Goal: Task Accomplishment & Management: Use online tool/utility

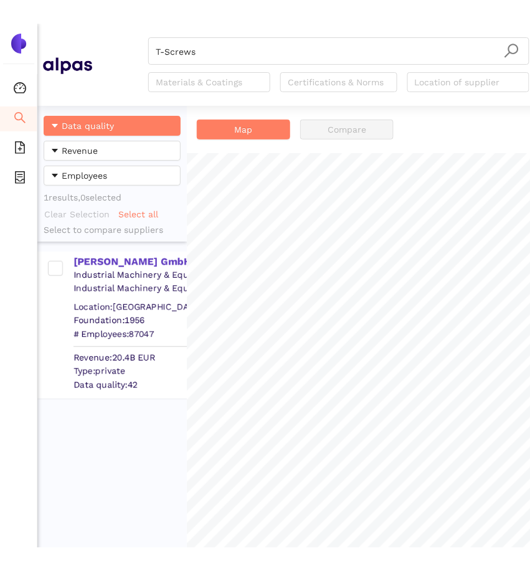
scroll to position [489, 150]
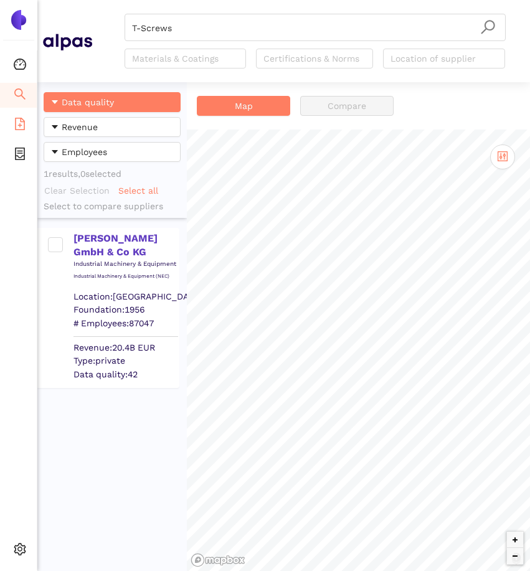
click at [19, 118] on icon "file-add" at bounding box center [20, 124] width 10 height 12
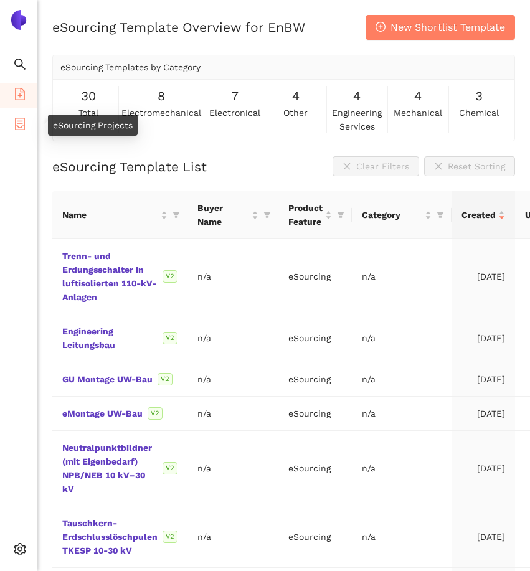
click at [14, 123] on icon "container" at bounding box center [20, 124] width 12 height 12
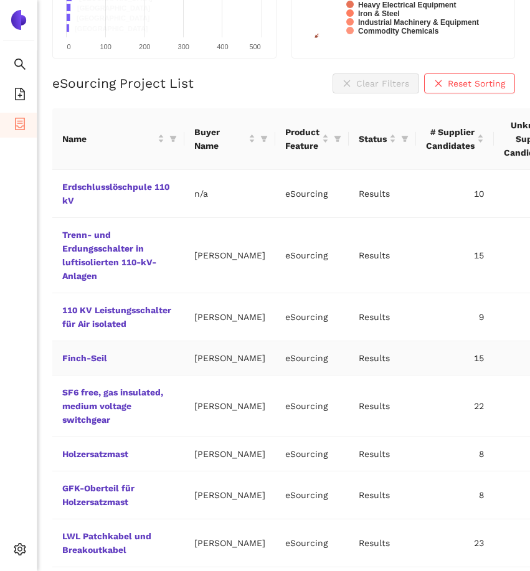
scroll to position [189, 0]
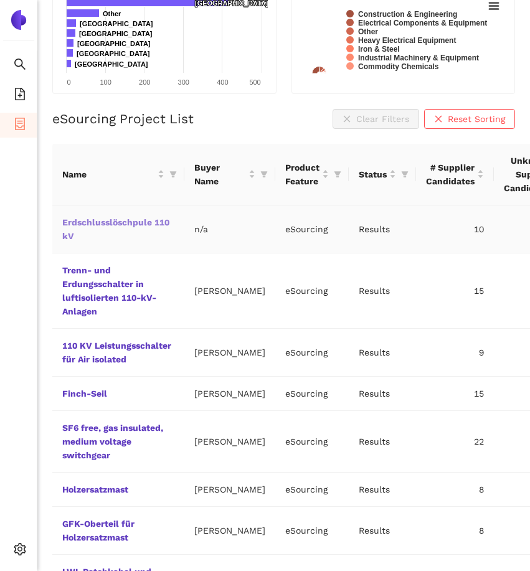
click at [0, 0] on link "Erdschlusslöschpule 110 kV" at bounding box center [0, 0] width 0 height 0
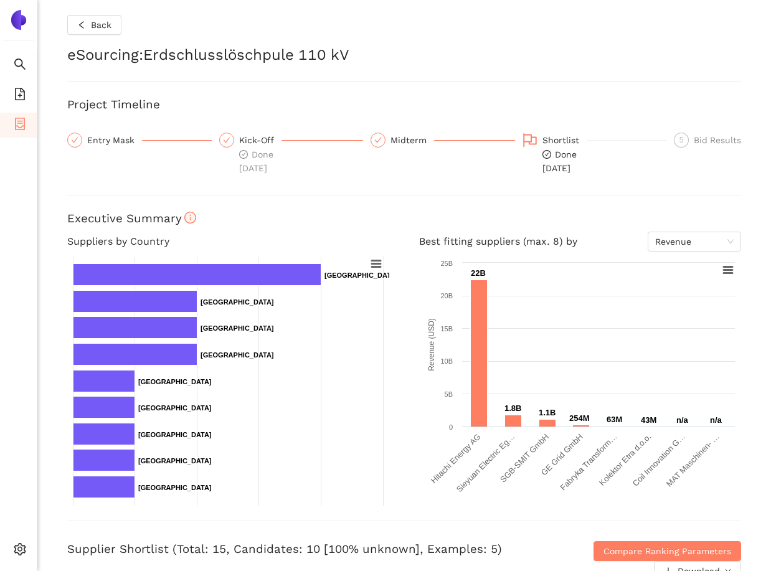
click at [311, 191] on div "Back eSourcing : Erdschlusslöschpule 110 kV Project Timeline Entry Mask Kick-Of…" at bounding box center [404, 285] width 734 height 571
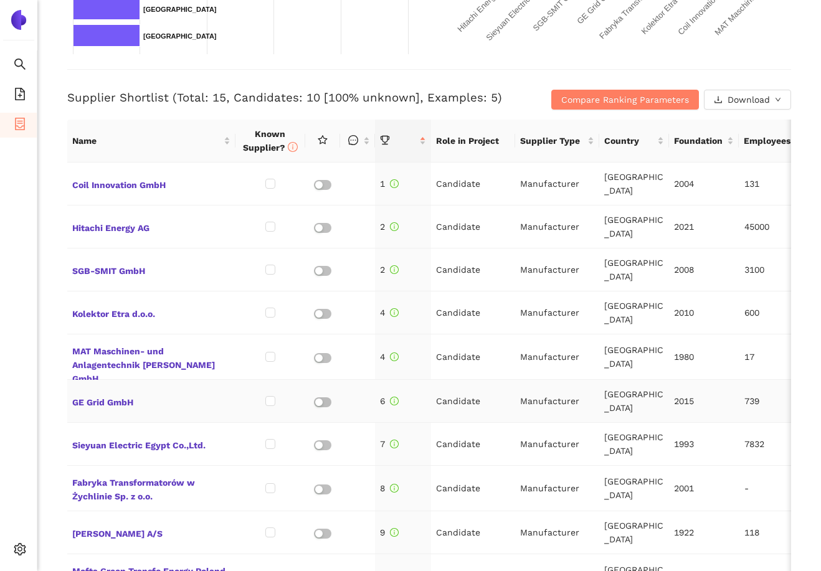
scroll to position [606, 0]
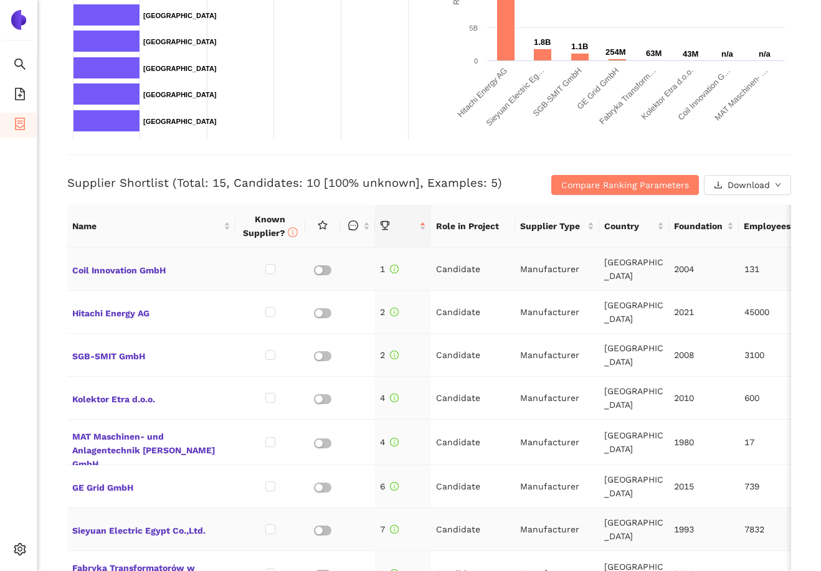
scroll to position [366, 0]
click at [512, 159] on div "Supplier Shortlist (Total: 15, Candidates: 10 [100% unknown], Examples: 5) Comp…" at bounding box center [429, 175] width 724 height 40
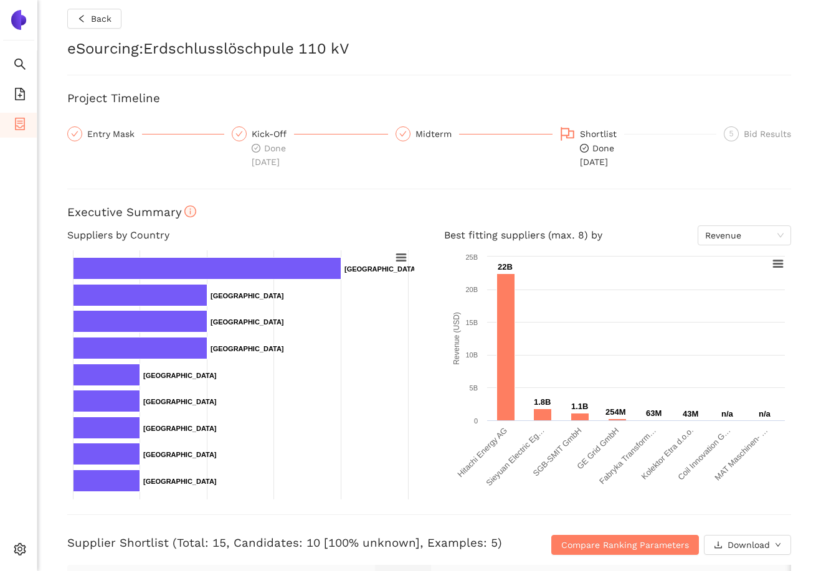
scroll to position [0, 0]
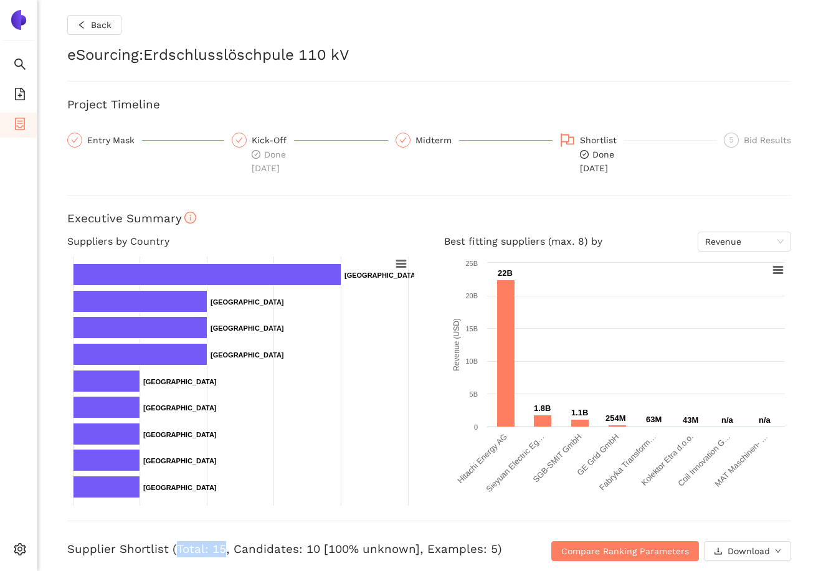
drag, startPoint x: 174, startPoint y: 547, endPoint x: 220, endPoint y: 544, distance: 46.2
click at [221, 544] on h3 "Supplier Shortlist (Total: 15, Candidates: 10 [100% unknown], Examples: 5)" at bounding box center [308, 549] width 483 height 16
drag, startPoint x: 229, startPoint y: 548, endPoint x: 287, endPoint y: 543, distance: 57.5
click at [287, 543] on h3 "Supplier Shortlist (Total: 15, Candidates: 10 [100% unknown], Examples: 5)" at bounding box center [308, 549] width 483 height 16
drag, startPoint x: 173, startPoint y: 548, endPoint x: 218, endPoint y: 546, distance: 44.9
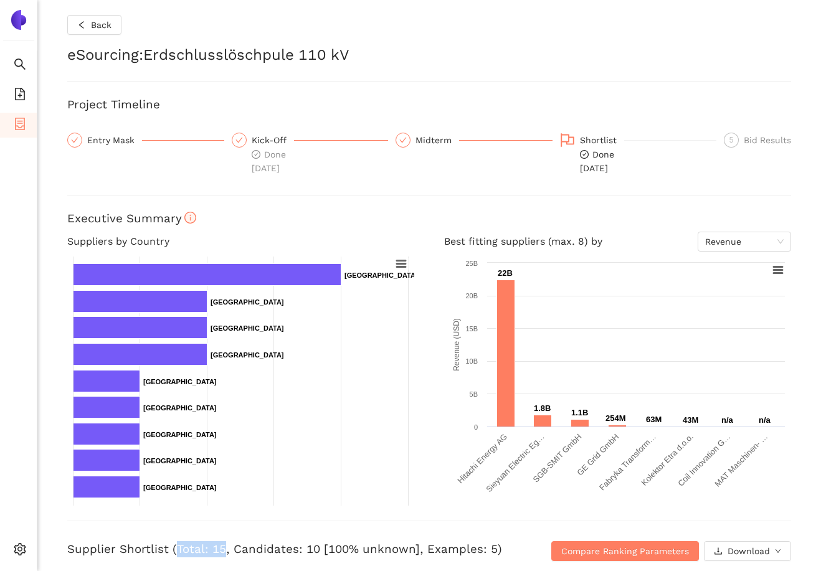
click at [218, 546] on h3 "Supplier Shortlist (Total: 15, Candidates: 10 [100% unknown], Examples: 5)" at bounding box center [308, 549] width 483 height 16
drag, startPoint x: 227, startPoint y: 546, endPoint x: 311, endPoint y: 547, distance: 84.1
click at [311, 547] on h3 "Supplier Shortlist (Total: 15, Candidates: 10 [100% unknown], Examples: 5)" at bounding box center [308, 549] width 483 height 16
drag, startPoint x: 422, startPoint y: 548, endPoint x: 488, endPoint y: 546, distance: 66.1
click at [488, 546] on h3 "Supplier Shortlist (Total: 15, Candidates: 10 [100% unknown], Examples: 5)" at bounding box center [308, 549] width 483 height 16
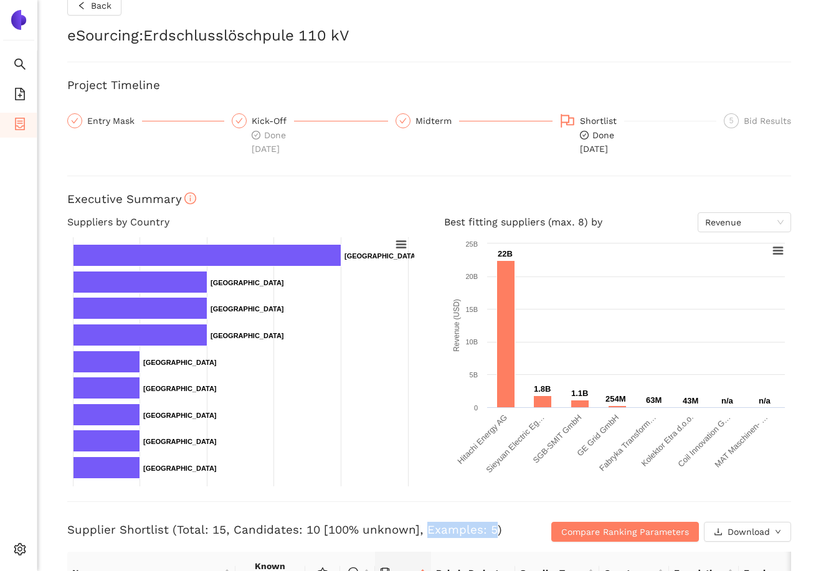
scroll to position [21, 0]
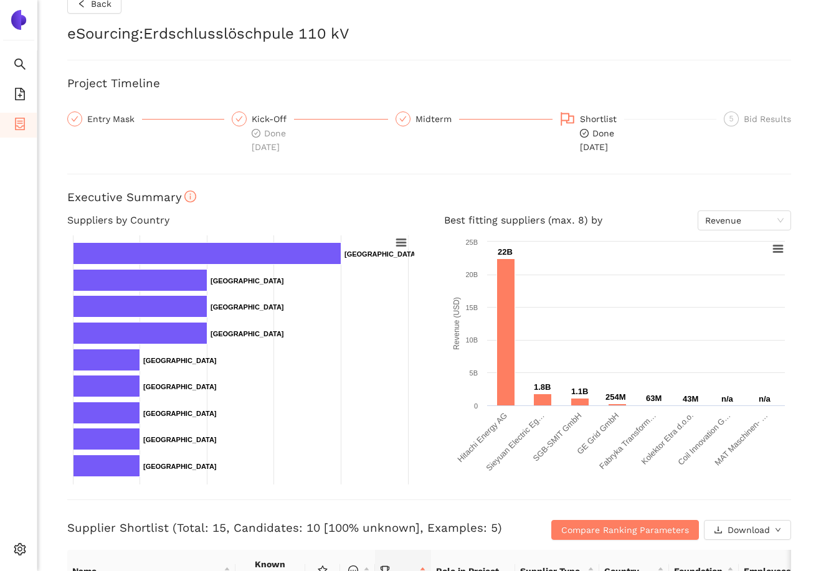
click at [64, 433] on div "Suppliers by Country Created with Highcharts 9.1.1 Chart context menu Chart tit…" at bounding box center [240, 348] width 377 height 274
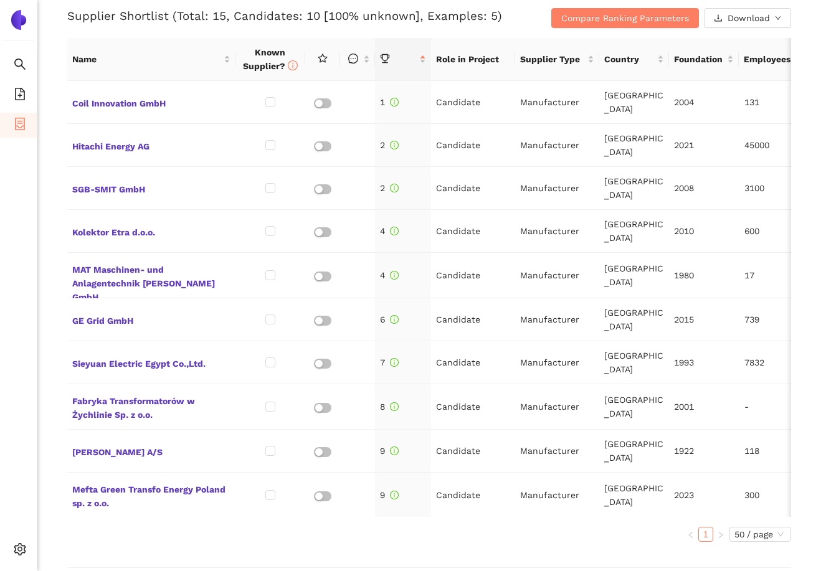
scroll to position [533, 0]
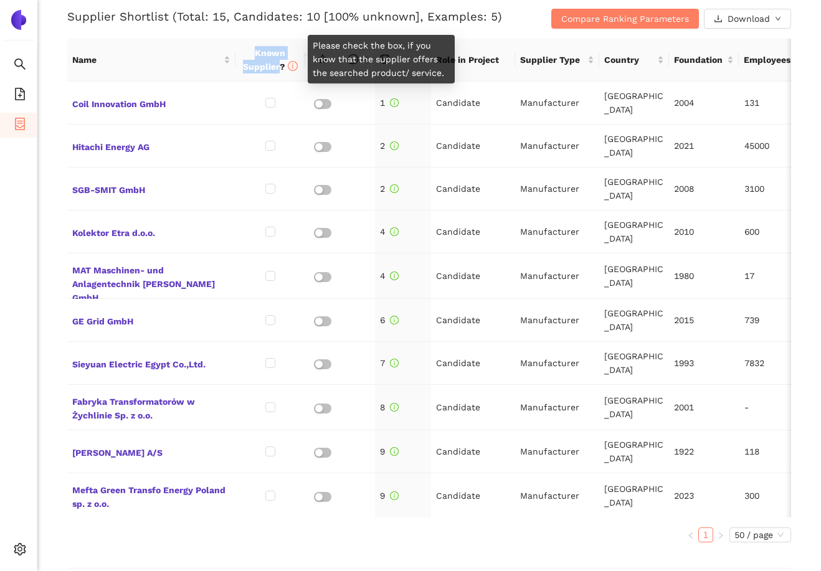
drag, startPoint x: 256, startPoint y: 53, endPoint x: 278, endPoint y: 65, distance: 25.4
click at [278, 65] on span "Known Supplier?" at bounding box center [270, 60] width 55 height 24
click at [262, 54] on span "Known Supplier?" at bounding box center [270, 60] width 55 height 24
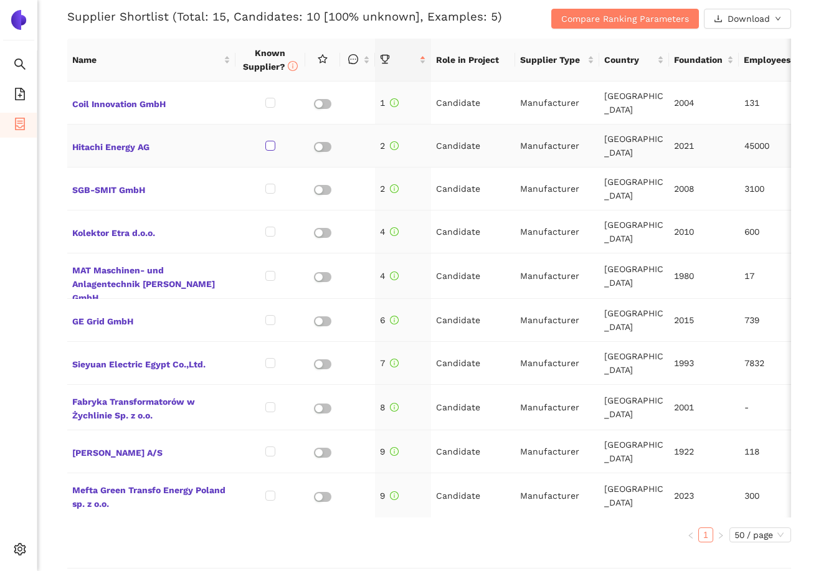
click at [272, 145] on input "checkbox" at bounding box center [270, 146] width 10 height 10
checkbox input "true"
click at [272, 322] on input "checkbox" at bounding box center [270, 320] width 10 height 10
checkbox input "true"
click at [561, 14] on button "Compare Ranking Parameters" at bounding box center [625, 19] width 148 height 20
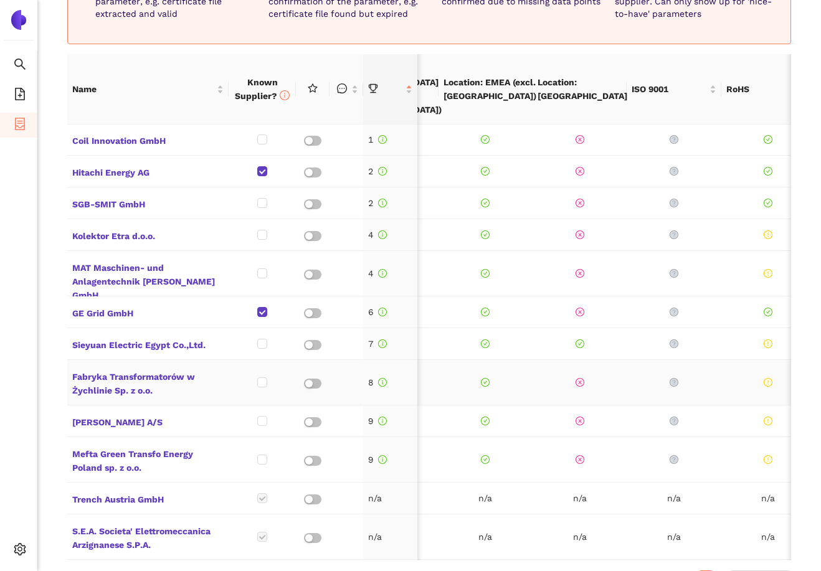
scroll to position [0, 903]
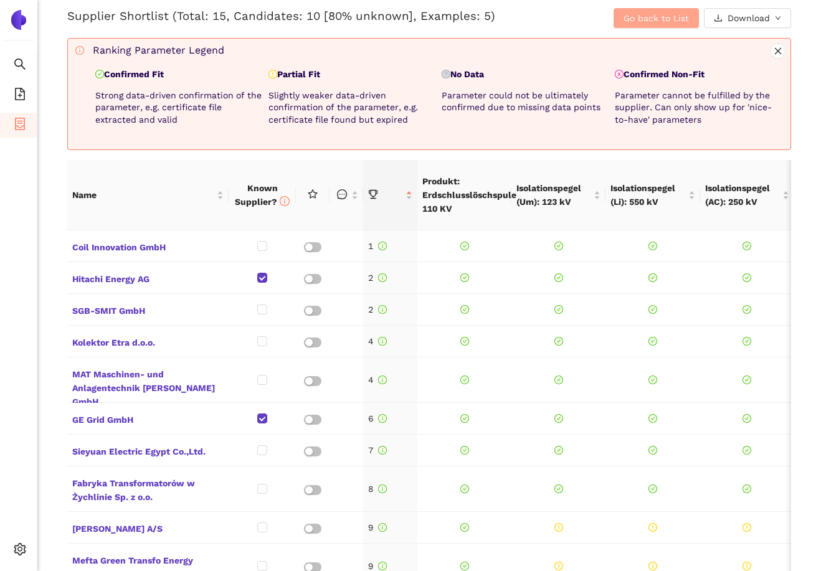
click at [622, 22] on button "Go back to List" at bounding box center [656, 18] width 85 height 20
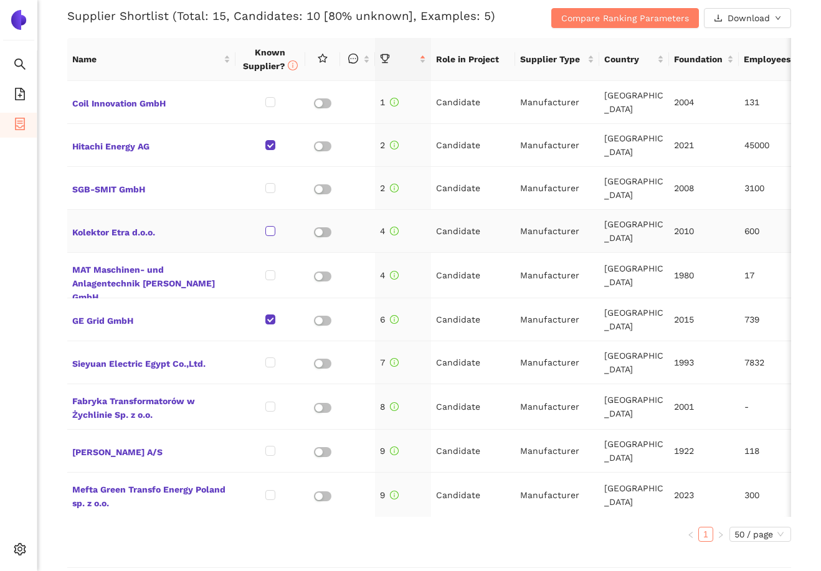
click at [269, 231] on input "checkbox" at bounding box center [270, 231] width 10 height 10
checkbox input "true"
click at [268, 189] on input "checkbox" at bounding box center [270, 188] width 10 height 10
checkbox input "true"
click at [48, 263] on div "Back eSourcing : Erdschlusslöschpule 110 kV Project Timeline Entry Mask Kick-Of…" at bounding box center [429, 285] width 784 height 571
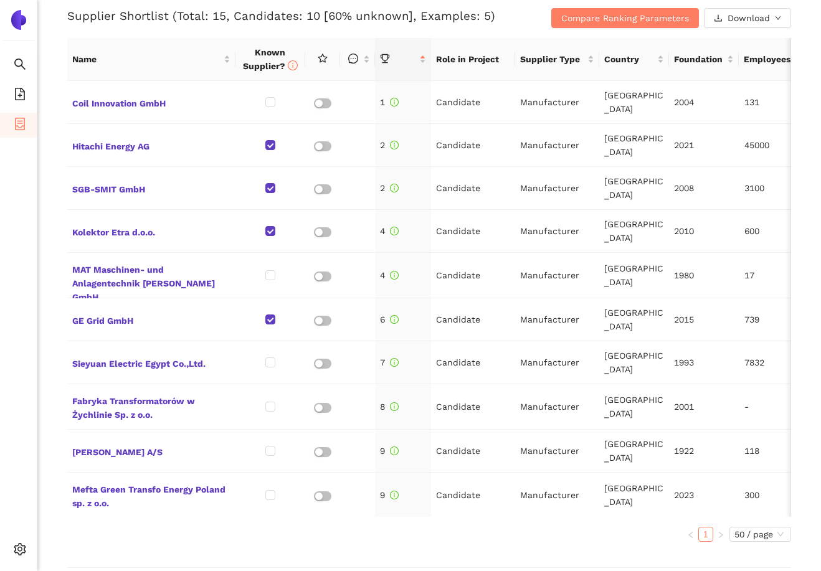
scroll to position [537, 0]
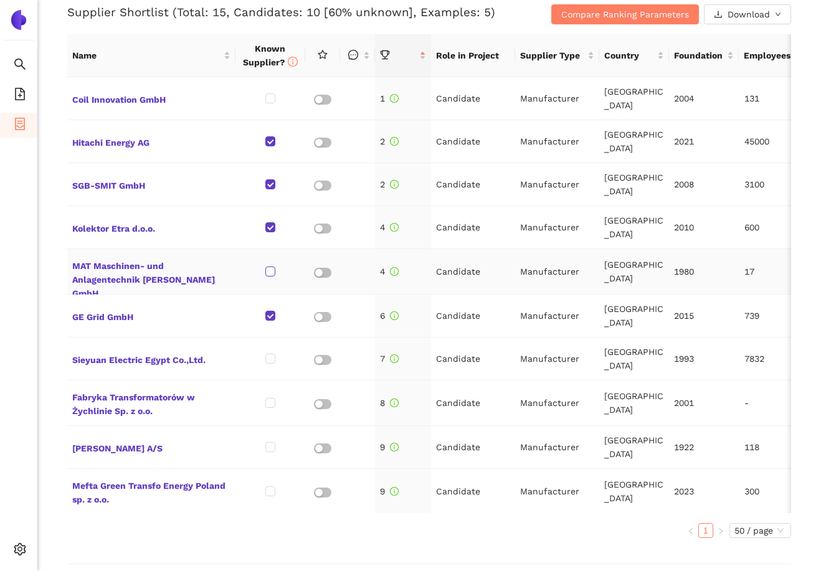
click at [272, 272] on input "checkbox" at bounding box center [270, 272] width 10 height 10
checkbox input "true"
click at [273, 363] on input "checkbox" at bounding box center [270, 359] width 10 height 10
checkbox input "true"
click at [90, 407] on span "Fabryka Transformatorów w Żychlinie Sp. z o.o." at bounding box center [151, 403] width 158 height 30
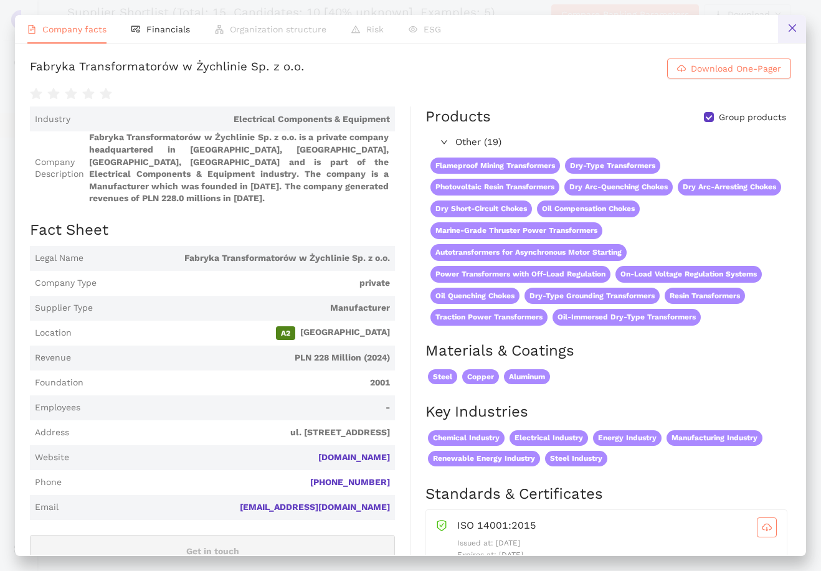
click at [790, 34] on button at bounding box center [792, 29] width 28 height 28
